Goal: Information Seeking & Learning: Check status

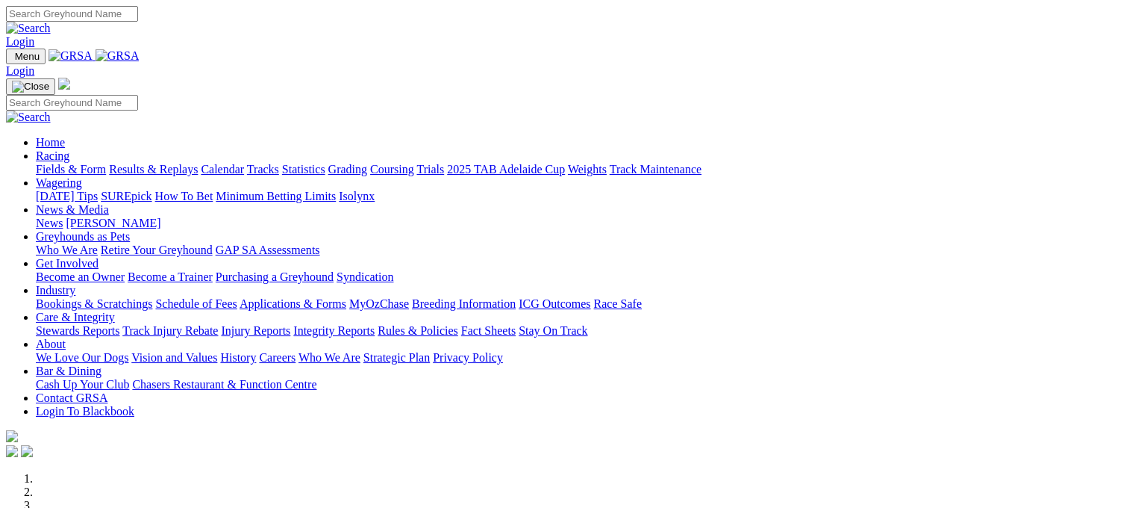
click at [175, 163] on link "Results & Replays" at bounding box center [153, 169] width 89 height 13
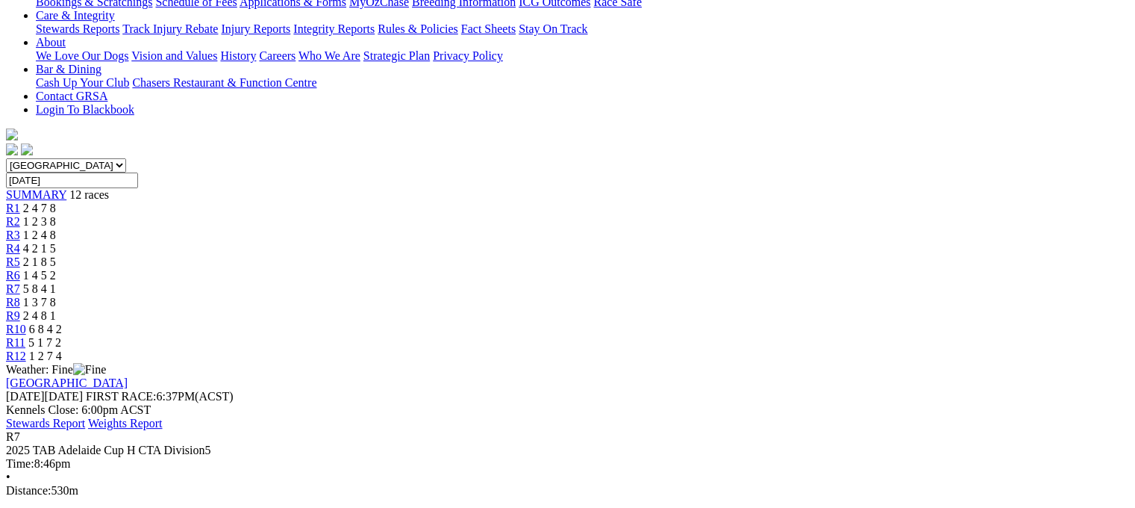
scroll to position [398, 0]
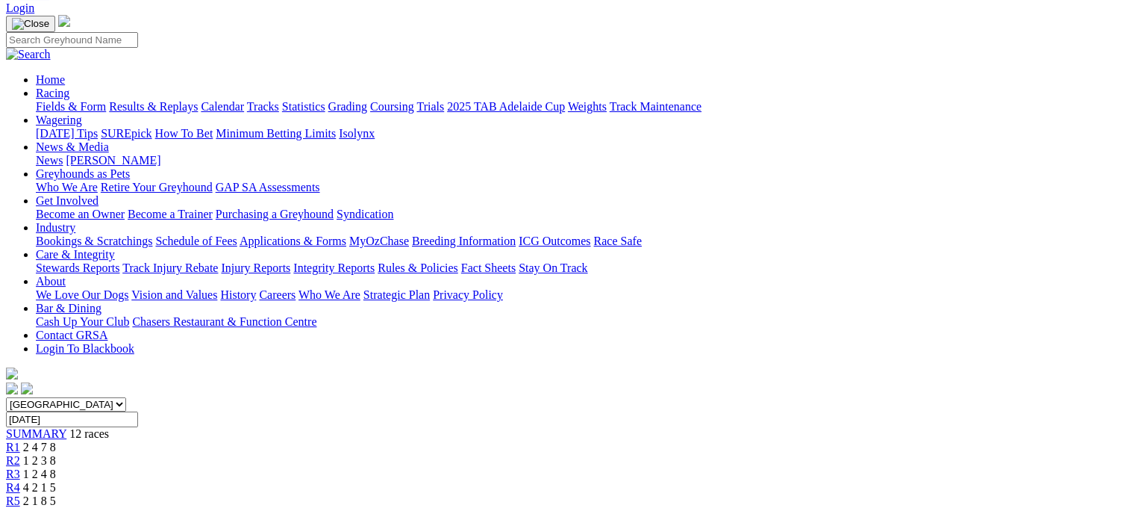
scroll to position [49, 0]
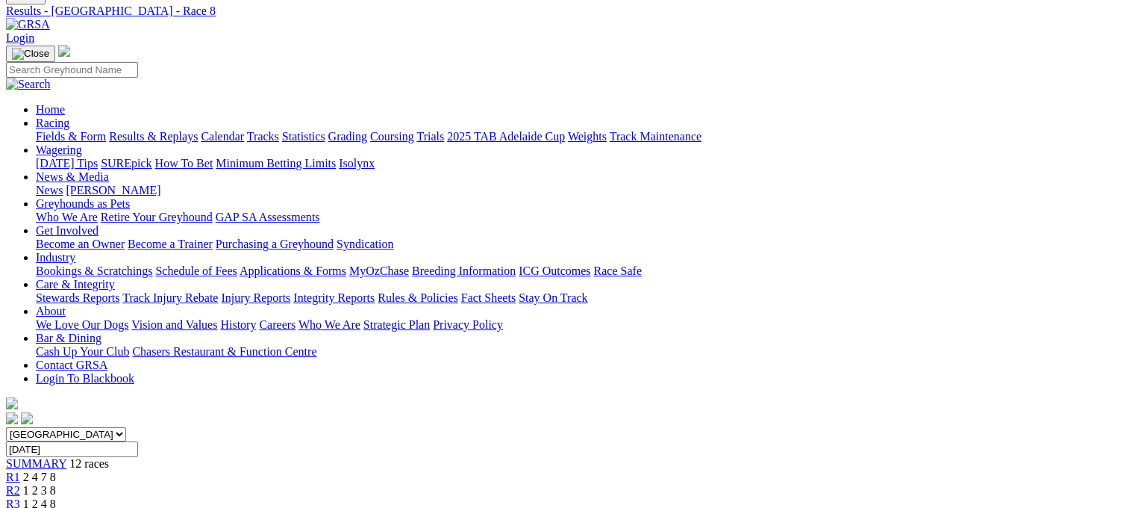
scroll to position [49, 0]
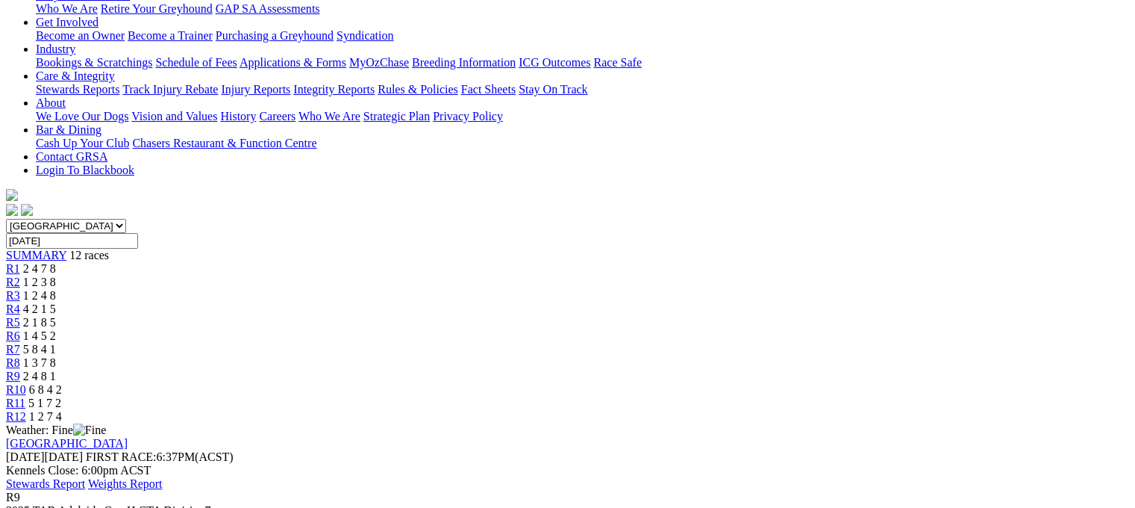
scroll to position [218, 0]
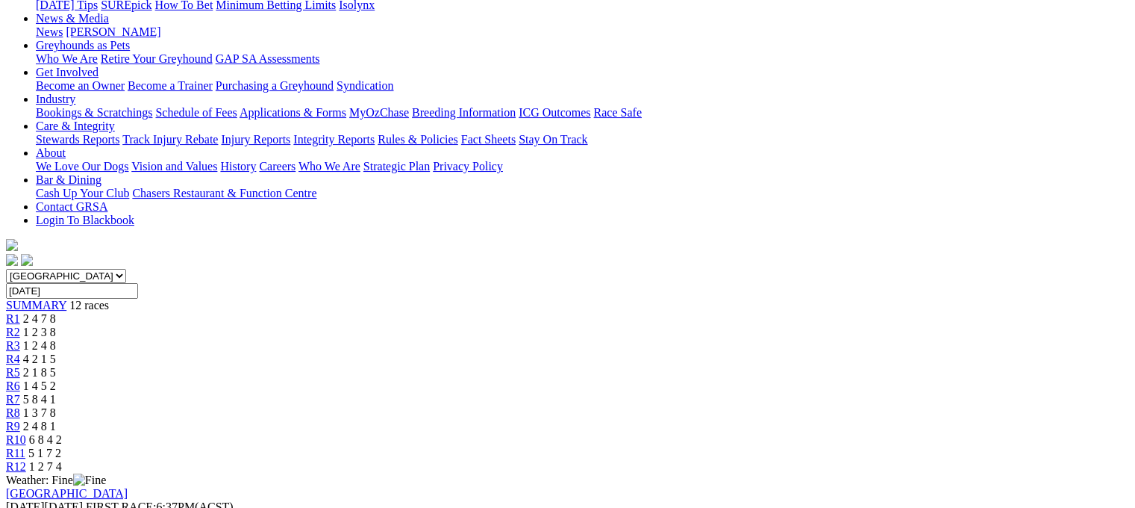
click at [26, 433] on span "R10" at bounding box center [16, 439] width 20 height 13
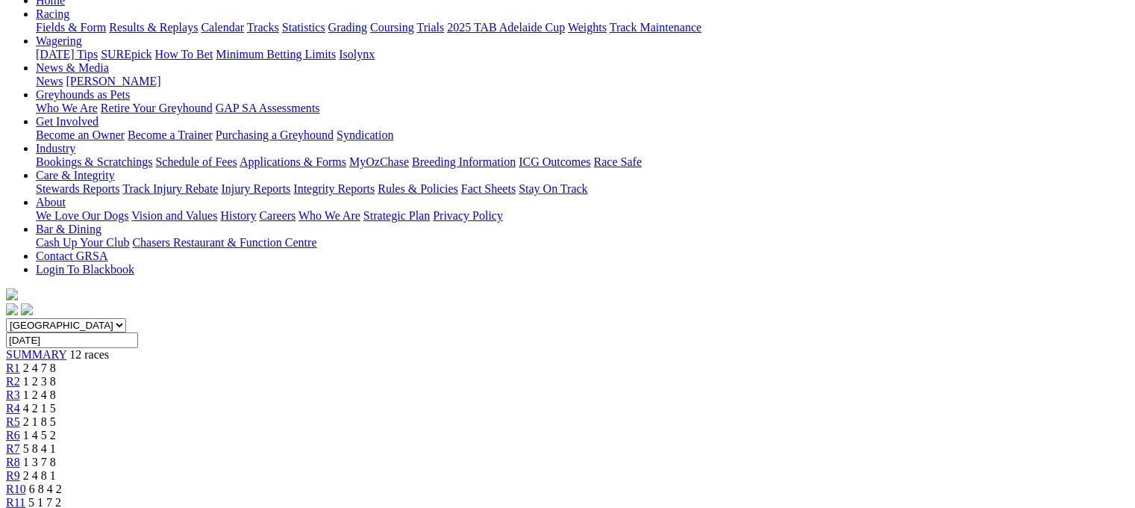
scroll to position [109, 0]
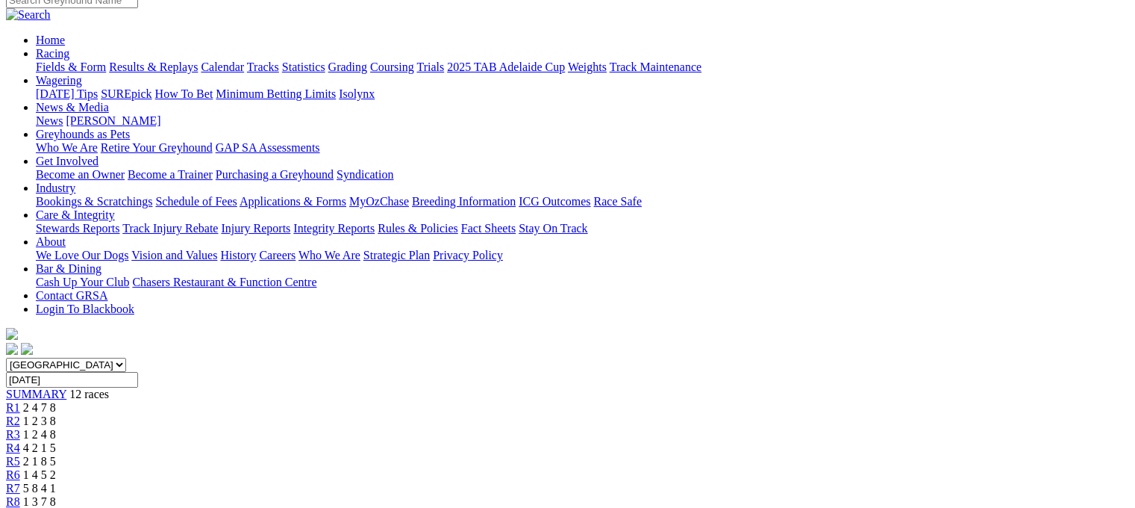
scroll to position [109, 0]
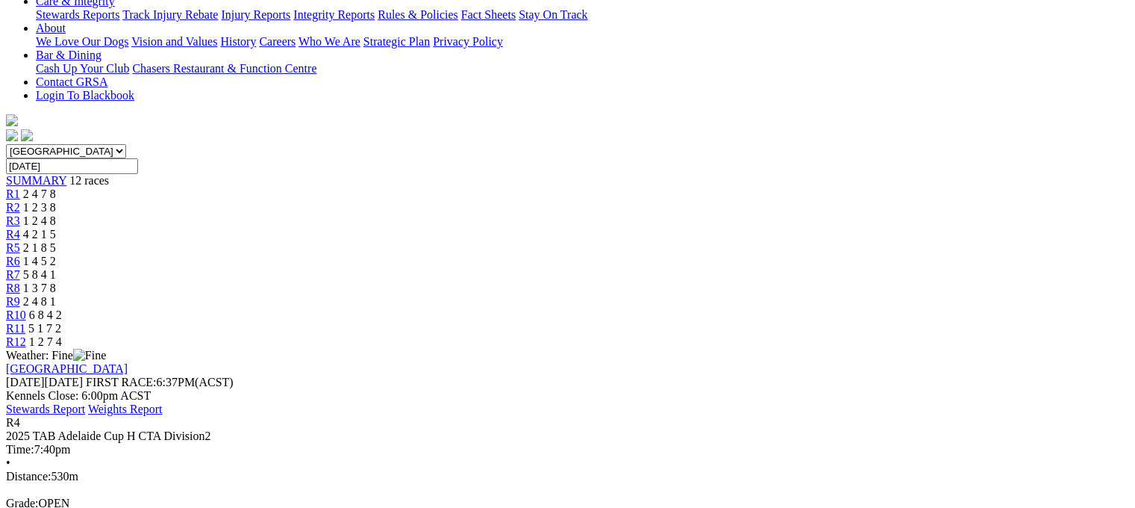
scroll to position [348, 0]
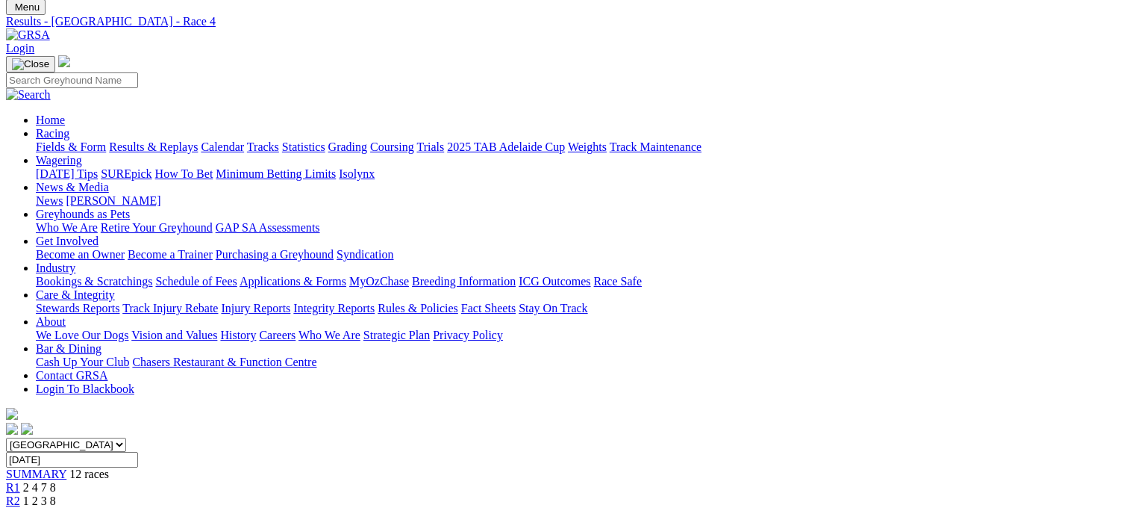
scroll to position [0, 0]
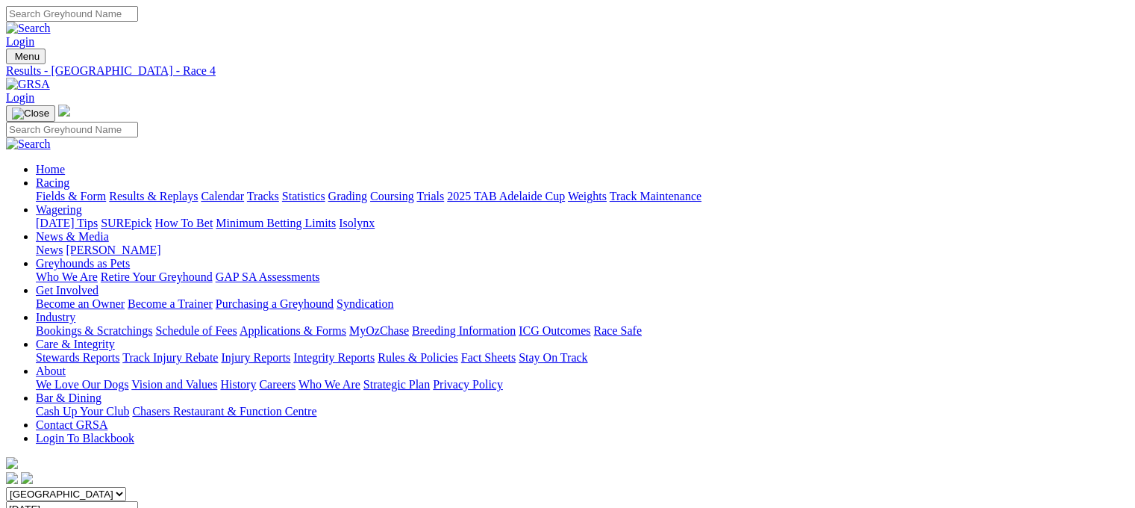
click at [51, 190] on link "Fields & Form" at bounding box center [71, 196] width 70 height 13
